Goal: Task Accomplishment & Management: Manage account settings

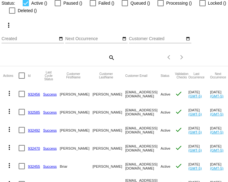
click at [37, 98] on mat-cell "932456" at bounding box center [35, 94] width 15 height 18
click at [37, 96] on link "932456" at bounding box center [34, 94] width 12 height 4
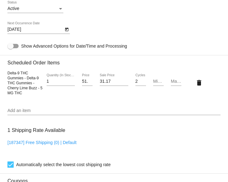
scroll to position [432, 0]
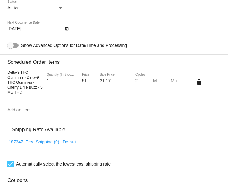
click at [120, 18] on div "Active Status" at bounding box center [113, 9] width 213 height 18
click at [119, 33] on div "[DATE] Next Occurrence Date" at bounding box center [113, 30] width 213 height 18
click at [127, 83] on input "32" at bounding box center [114, 80] width 28 height 5
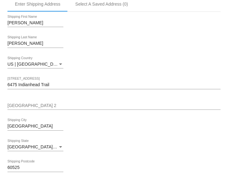
scroll to position [0, 0]
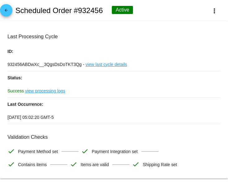
type input "33"
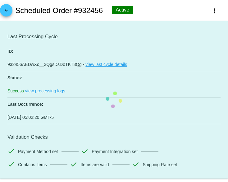
click at [101, 40] on mat-card "Last Processing Cycle ID: 932456ABDwXc__3QgsDsDoTKT3Qg - view last cycle detail…" at bounding box center [114, 100] width 228 height 158
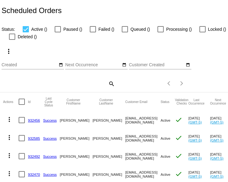
click at [36, 122] on link "932456" at bounding box center [34, 120] width 12 height 4
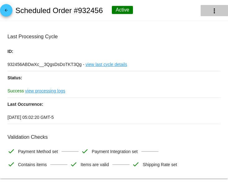
click at [217, 14] on mat-icon "more_vert" at bounding box center [214, 10] width 7 height 7
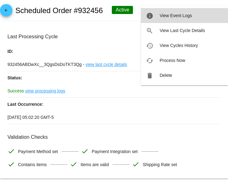
click at [194, 15] on button "info View Event Logs" at bounding box center [184, 15] width 87 height 15
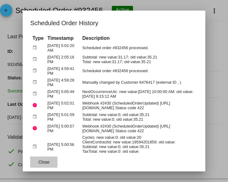
click at [49, 161] on span "Close" at bounding box center [44, 162] width 11 height 5
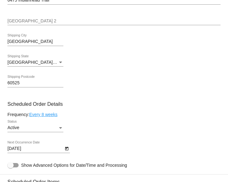
scroll to position [311, 0]
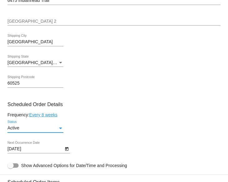
click at [61, 129] on div "Status" at bounding box center [60, 129] width 3 height 2
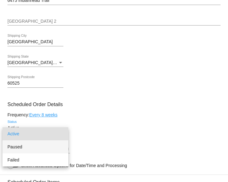
click at [48, 146] on span "Paused" at bounding box center [35, 146] width 56 height 13
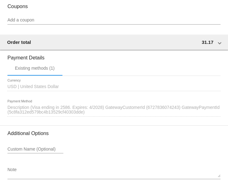
scroll to position [644, 0]
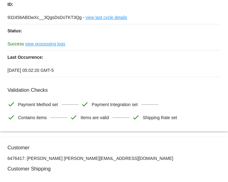
scroll to position [0, 0]
